Goal: Information Seeking & Learning: Check status

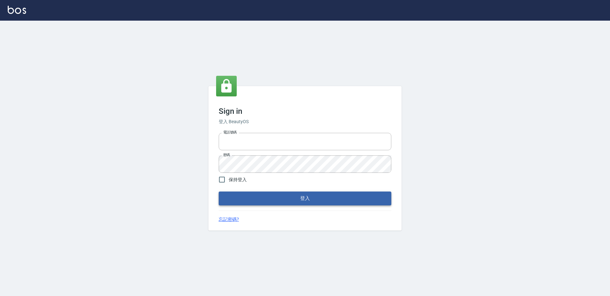
type input "0422211177"
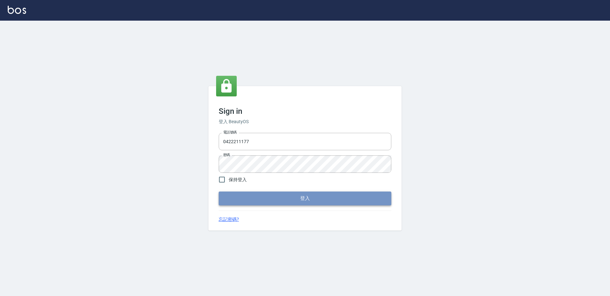
drag, startPoint x: 306, startPoint y: 199, endPoint x: 304, endPoint y: 194, distance: 5.5
click at [306, 194] on button "登入" at bounding box center [305, 198] width 173 height 14
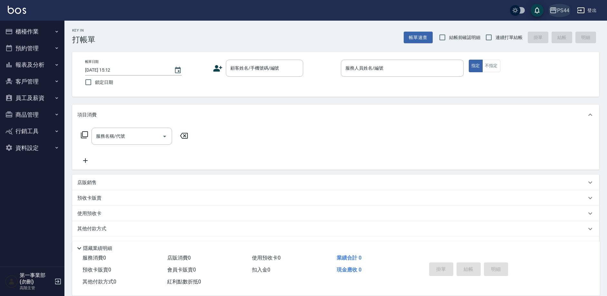
click at [564, 12] on div "PS44" at bounding box center [563, 10] width 12 height 8
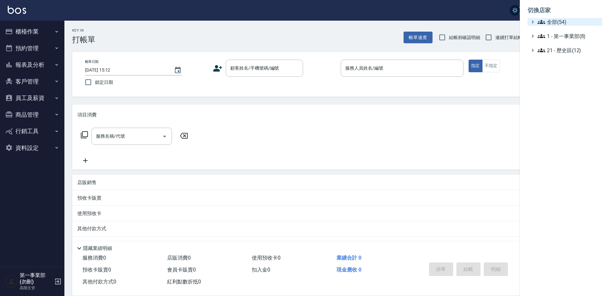
click at [565, 22] on span "全部(54)" at bounding box center [569, 22] width 62 height 8
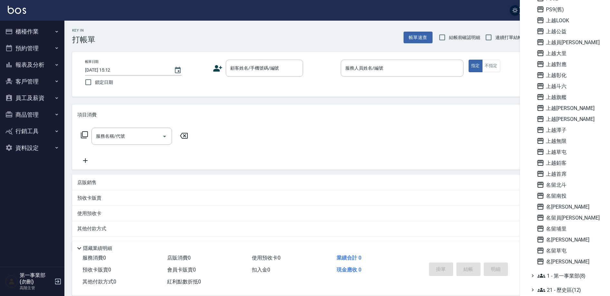
scroll to position [349, 0]
click at [566, 218] on span "名留員[PERSON_NAME]" at bounding box center [568, 217] width 63 height 8
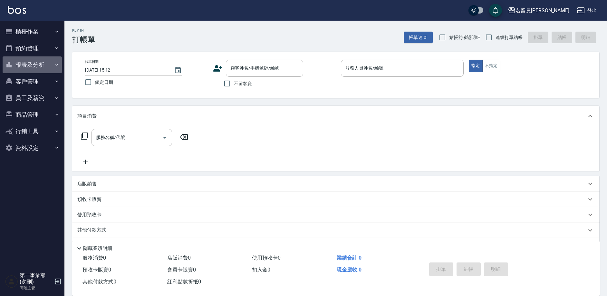
click at [55, 64] on icon "button" at bounding box center [56, 64] width 5 height 5
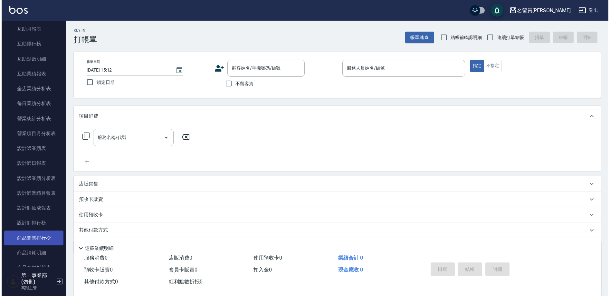
scroll to position [161, 0]
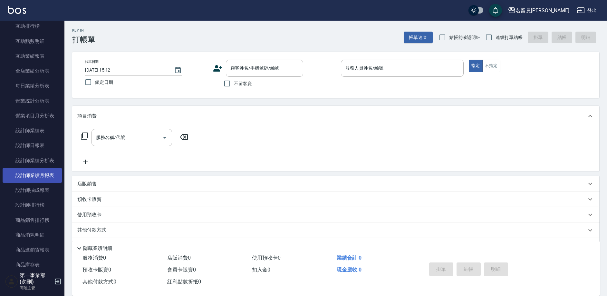
click at [41, 175] on link "設計師業績月報表" at bounding box center [32, 175] width 59 height 15
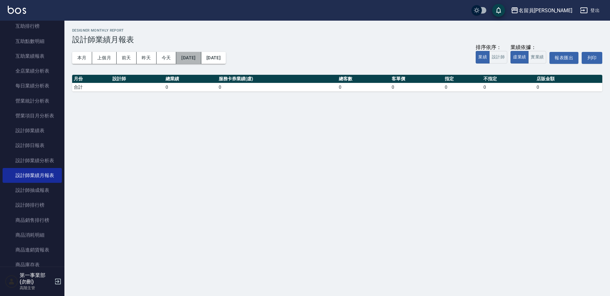
click at [201, 58] on button "[DATE]" at bounding box center [188, 58] width 25 height 12
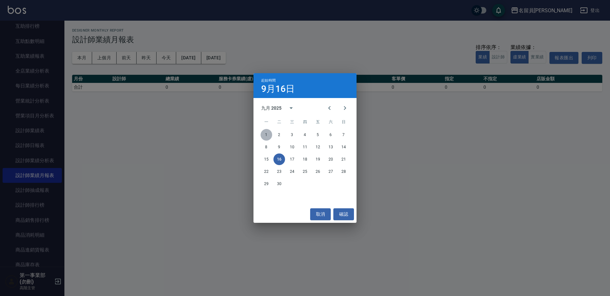
click at [269, 135] on button "1" at bounding box center [267, 135] width 12 height 12
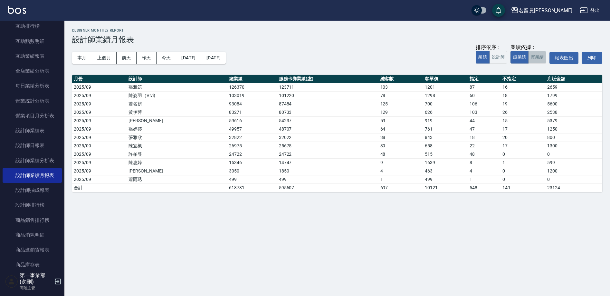
click at [539, 56] on button "實業績" at bounding box center [537, 57] width 18 height 13
click at [522, 59] on button "虛業績" at bounding box center [520, 57] width 18 height 13
drag, startPoint x: 235, startPoint y: 146, endPoint x: 232, endPoint y: 149, distance: 4.3
click at [232, 149] on td "26975" at bounding box center [252, 145] width 50 height 8
click at [535, 57] on button "實業績" at bounding box center [537, 57] width 18 height 13
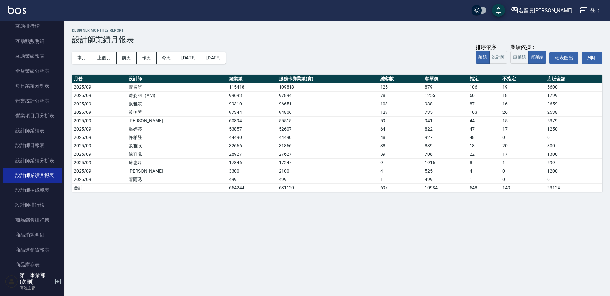
click at [554, 11] on div "名留員[PERSON_NAME]" at bounding box center [546, 10] width 54 height 8
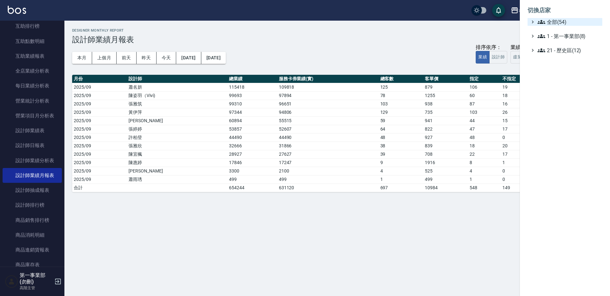
click at [554, 23] on span "全部(54)" at bounding box center [569, 22] width 62 height 8
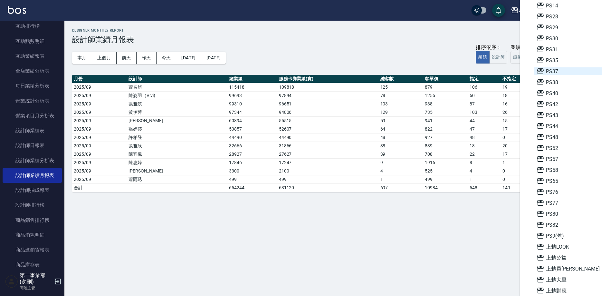
scroll to position [129, 0]
